Goal: Information Seeking & Learning: Learn about a topic

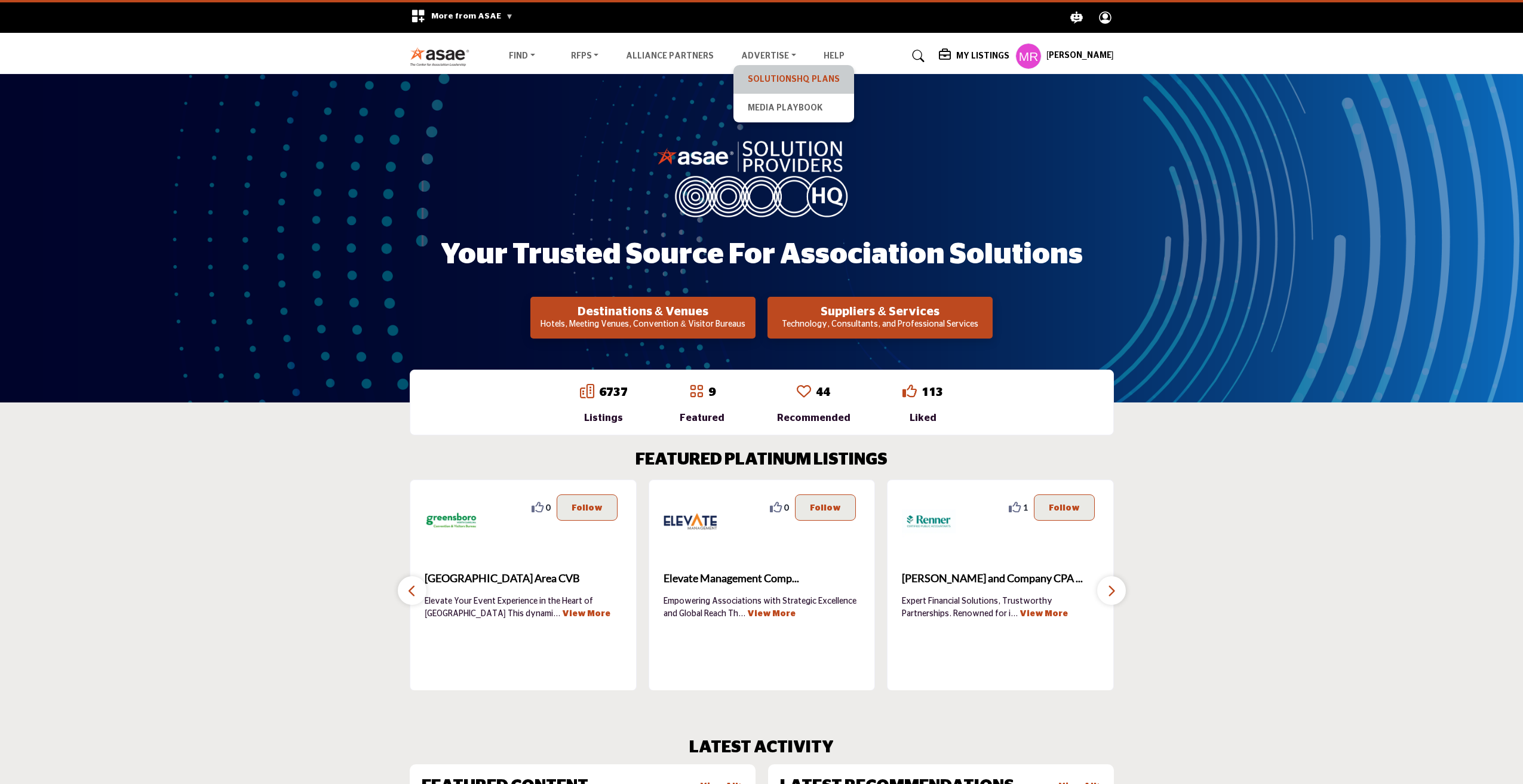
click at [760, 79] on link "SolutionsHQ Plans" at bounding box center [793, 79] width 109 height 16
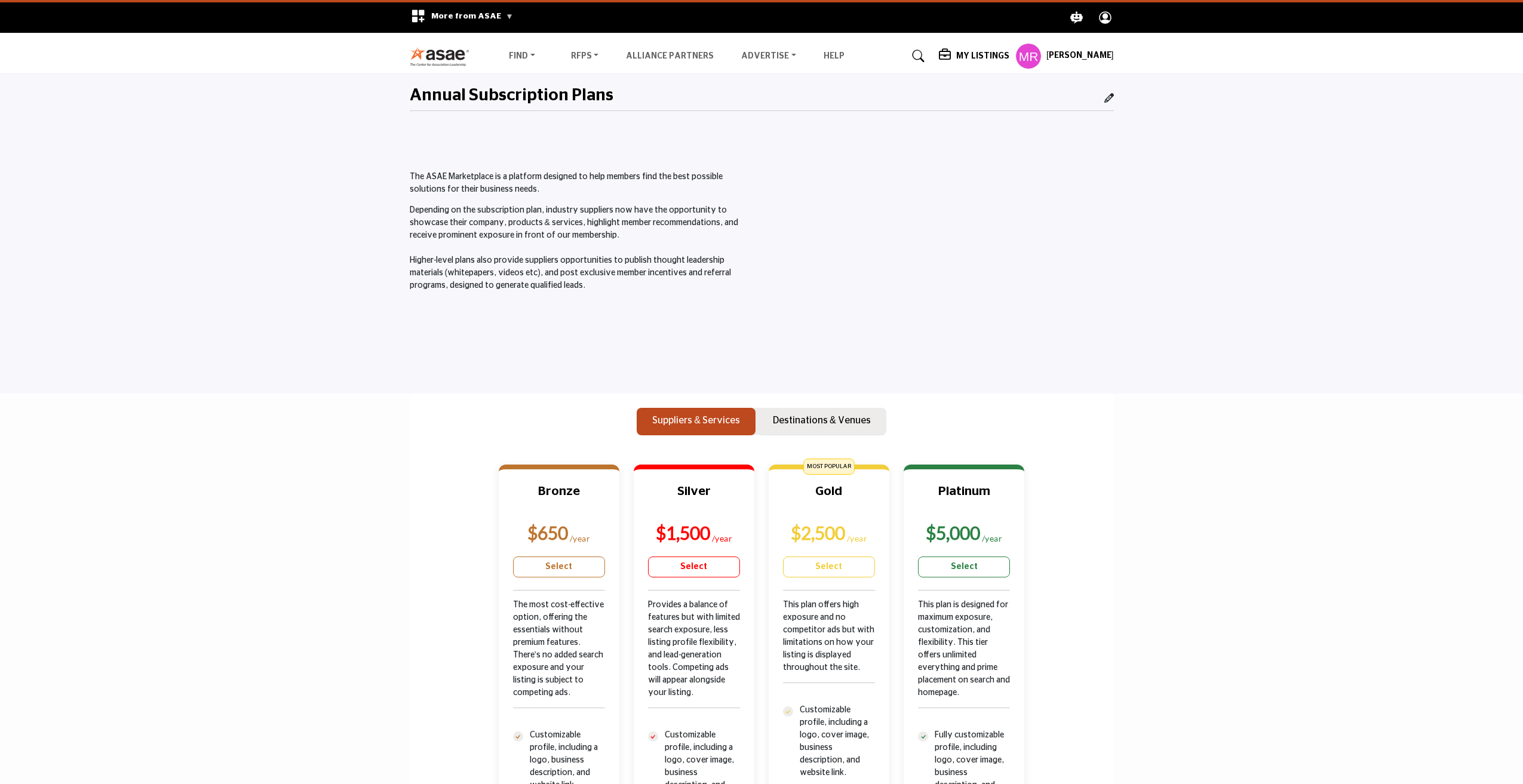
click at [851, 432] on button "Destinations & Venues" at bounding box center [822, 422] width 129 height 27
